Goal: Complete application form

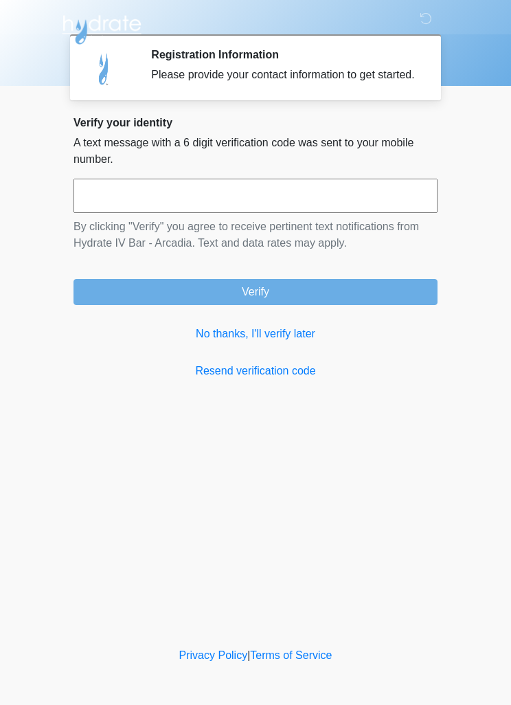
click at [111, 213] on input "text" at bounding box center [256, 196] width 364 height 34
type input "******"
click at [269, 305] on button "Verify" at bounding box center [256, 292] width 364 height 26
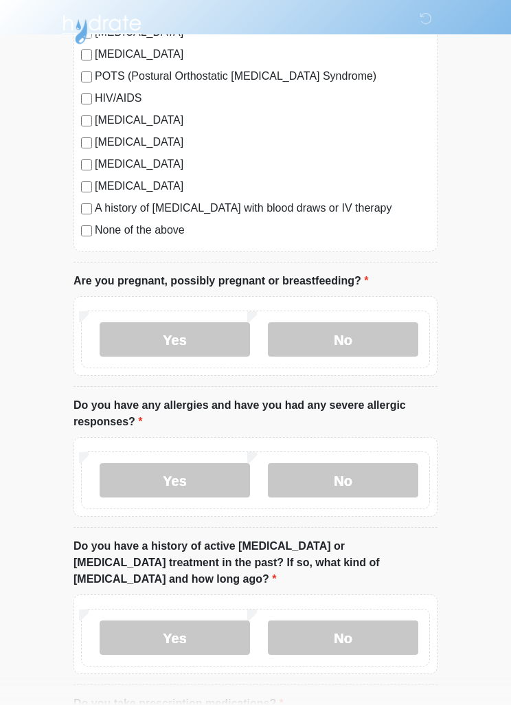
scroll to position [359, 0]
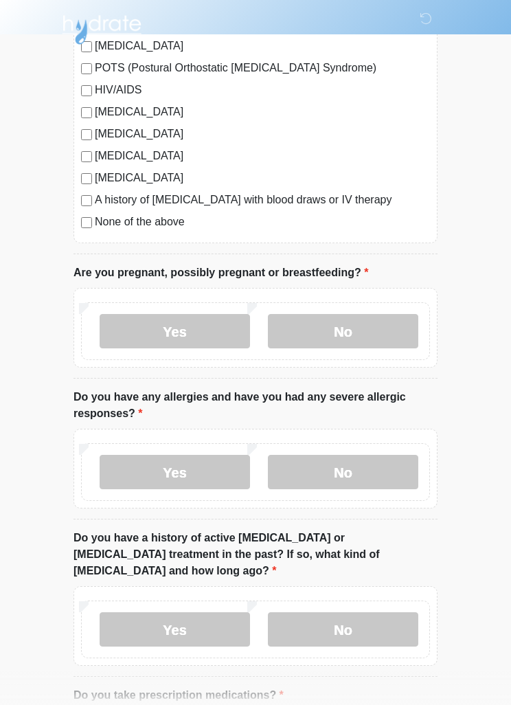
click at [351, 330] on label "No" at bounding box center [343, 331] width 150 height 34
click at [341, 478] on label "No" at bounding box center [343, 472] width 150 height 34
click at [356, 613] on label "No" at bounding box center [343, 629] width 150 height 34
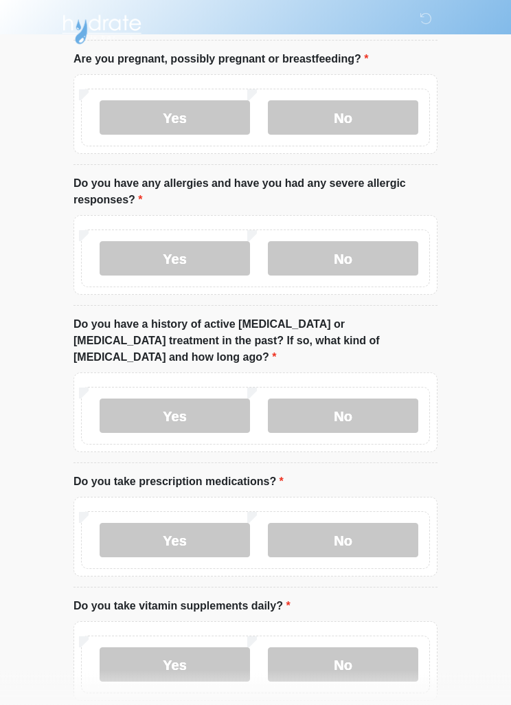
scroll to position [628, 0]
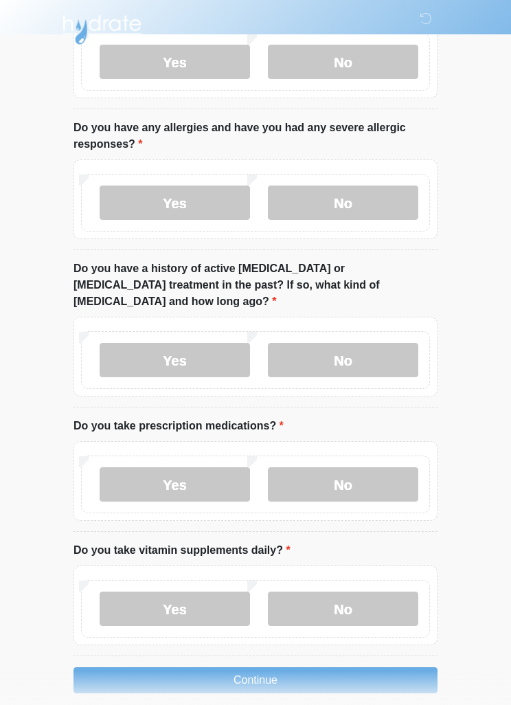
click at [330, 475] on label "No" at bounding box center [343, 484] width 150 height 34
click at [177, 596] on label "Yes" at bounding box center [175, 608] width 150 height 34
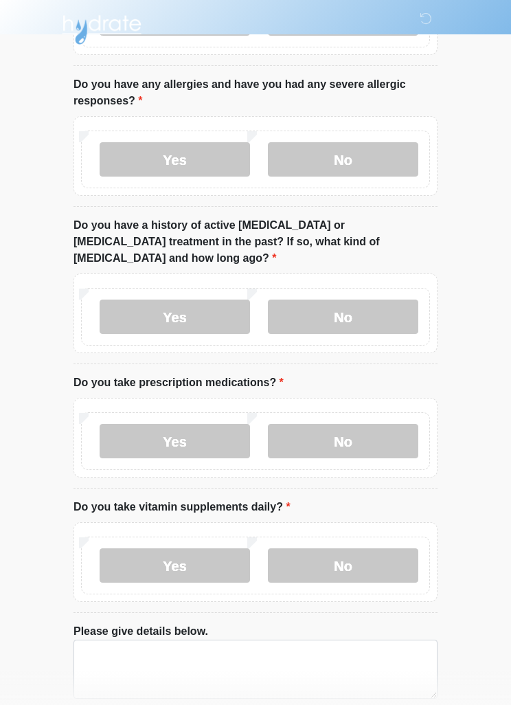
scroll to position [725, 0]
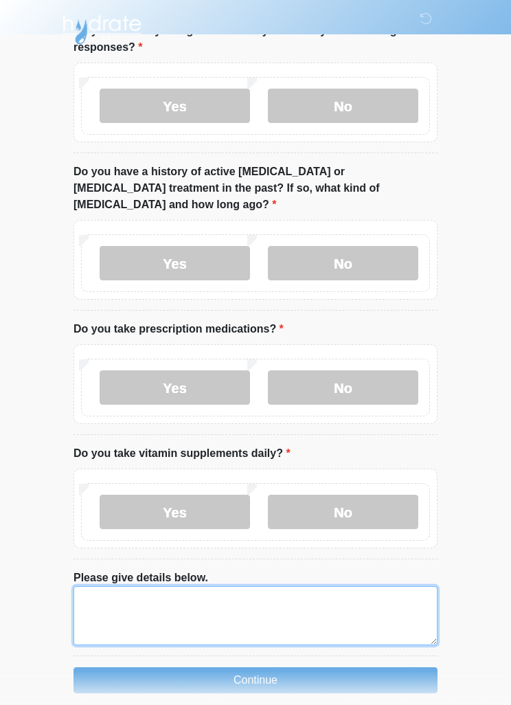
click at [116, 586] on textarea "Please give details below." at bounding box center [256, 615] width 364 height 59
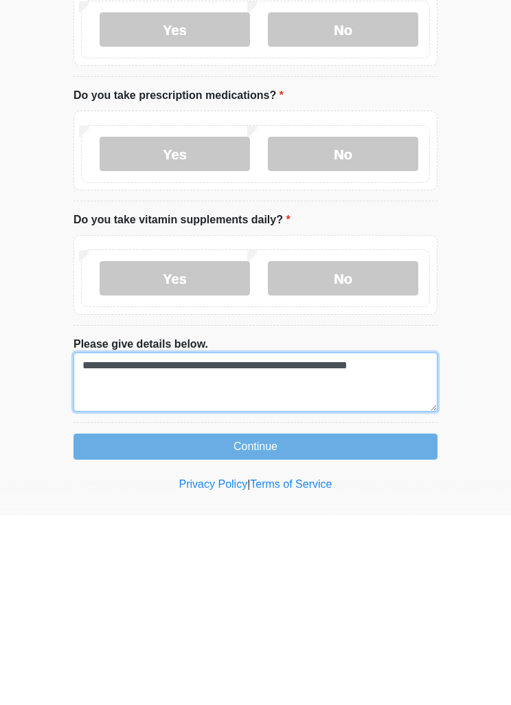
click at [351, 542] on textarea "**********" at bounding box center [256, 571] width 364 height 59
type textarea "**********"
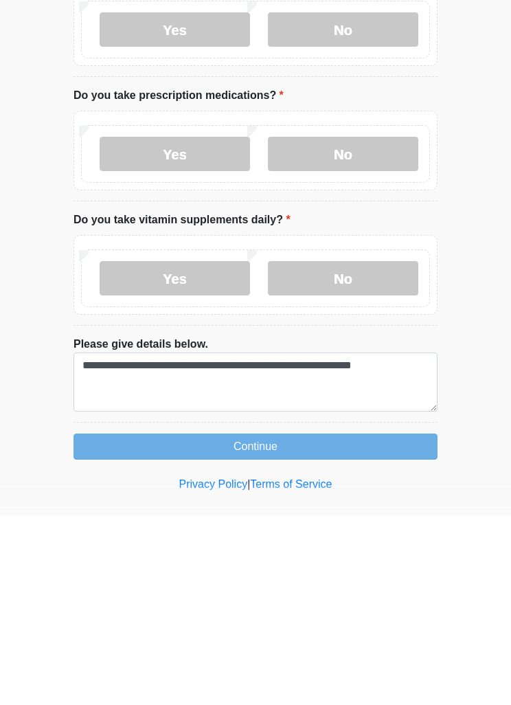
click at [278, 623] on button "Continue" at bounding box center [256, 636] width 364 height 26
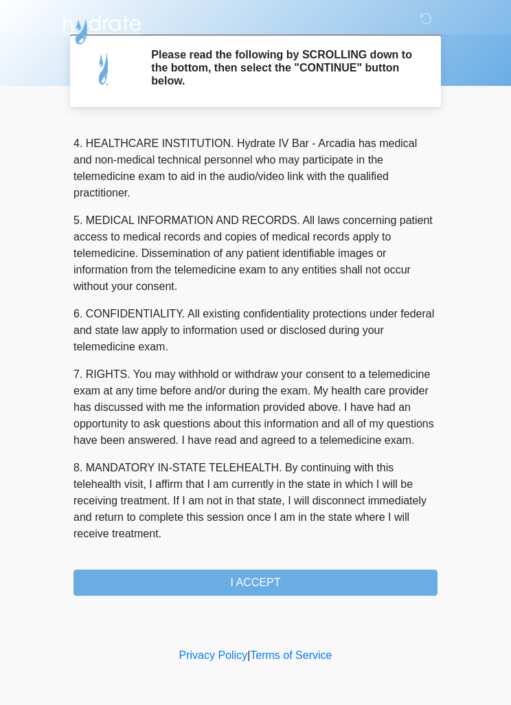
scroll to position [367, 0]
click at [278, 580] on button "I ACCEPT" at bounding box center [256, 582] width 364 height 26
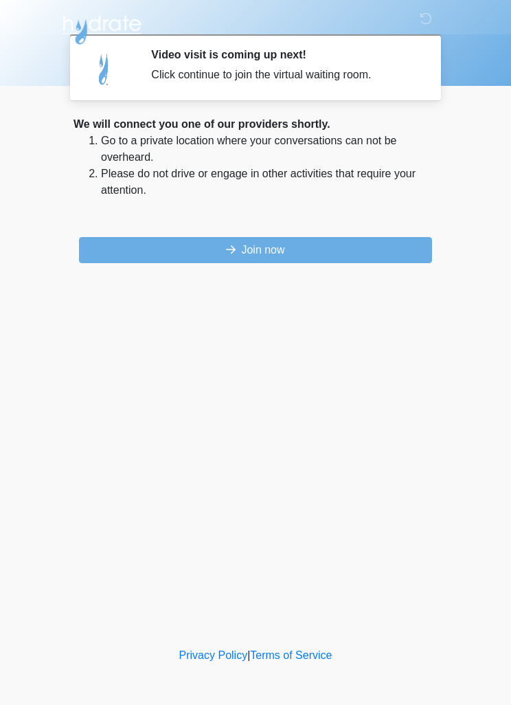
click at [291, 256] on button "Join now" at bounding box center [255, 250] width 353 height 26
